Goal: Find specific page/section: Locate a particular part of the current website

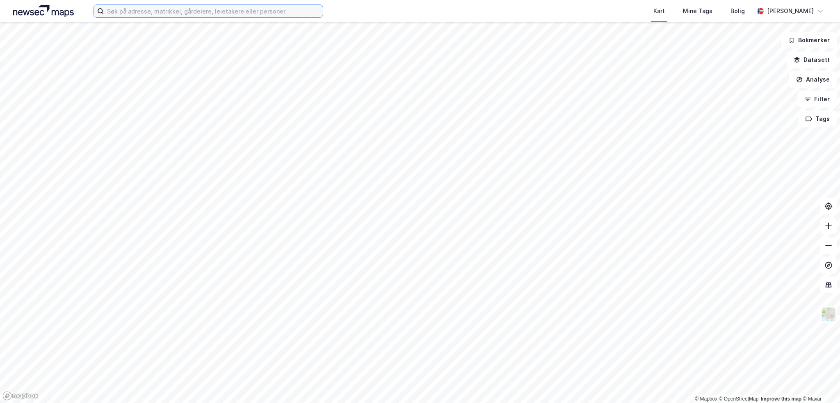
click at [157, 13] on input at bounding box center [213, 11] width 219 height 12
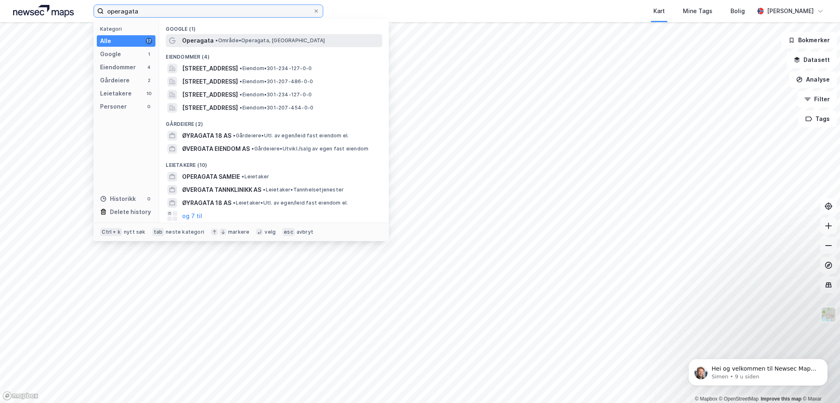
type input "operagata"
click at [250, 43] on span "• Område • [GEOGRAPHIC_DATA], [GEOGRAPHIC_DATA]" at bounding box center [269, 40] width 109 height 7
